Goal: Task Accomplishment & Management: Manage account settings

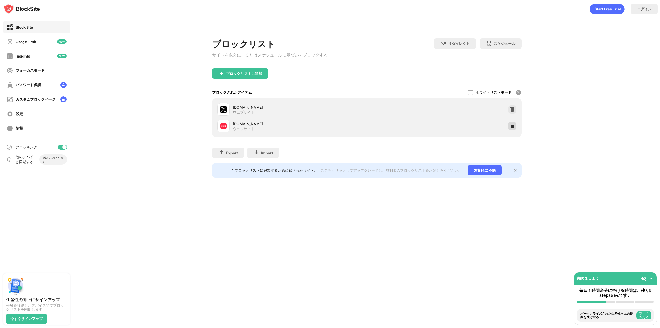
click at [514, 126] on img at bounding box center [512, 125] width 5 height 5
